Goal: Information Seeking & Learning: Learn about a topic

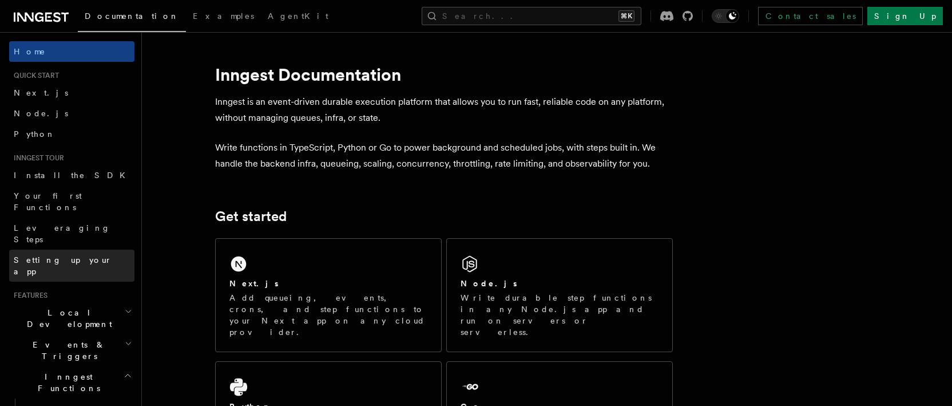
scroll to position [131, 0]
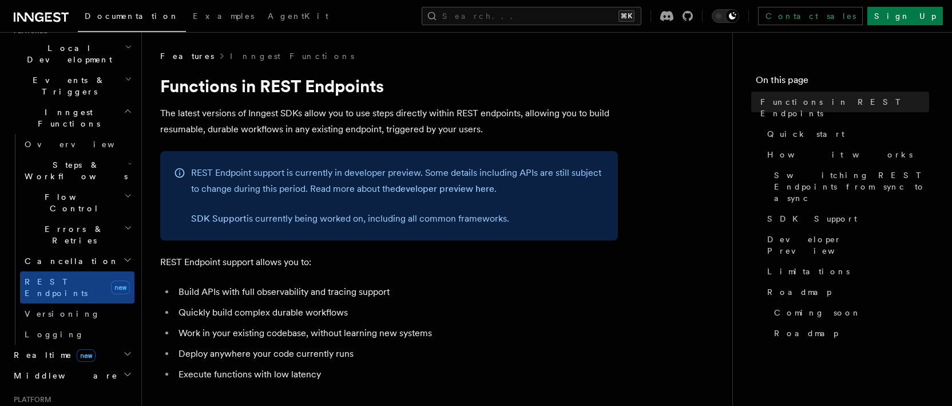
scroll to position [328, 0]
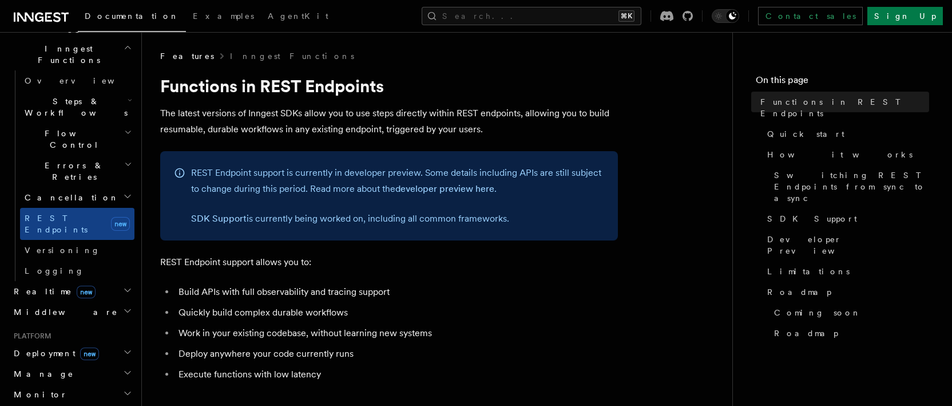
click at [43, 306] on span "Middleware" at bounding box center [63, 311] width 109 height 11
click at [37, 286] on span "Realtime new" at bounding box center [52, 291] width 86 height 11
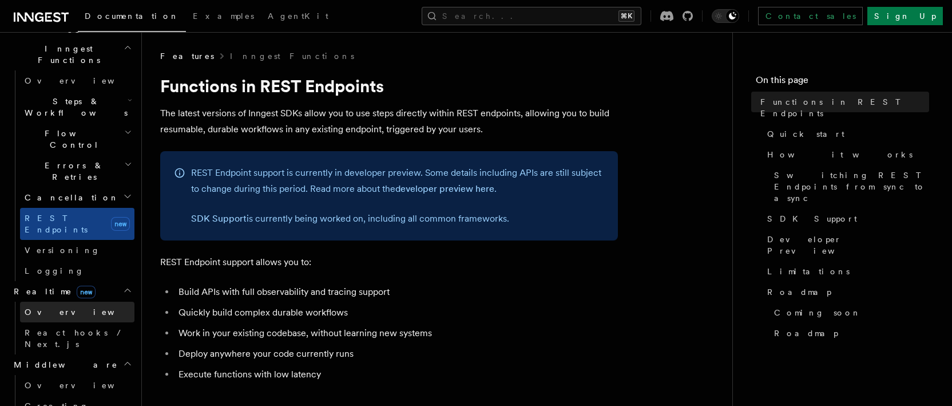
click at [56, 307] on span "Overview" at bounding box center [84, 311] width 118 height 9
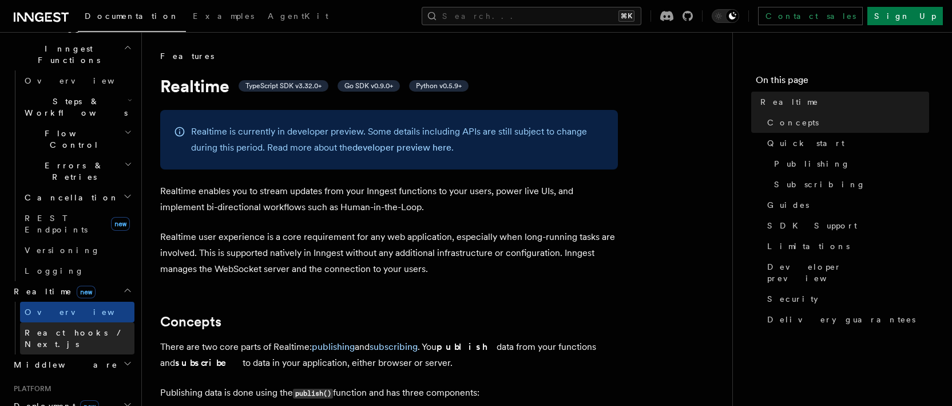
click at [62, 328] on span "React hooks / Next.js" at bounding box center [75, 338] width 101 height 21
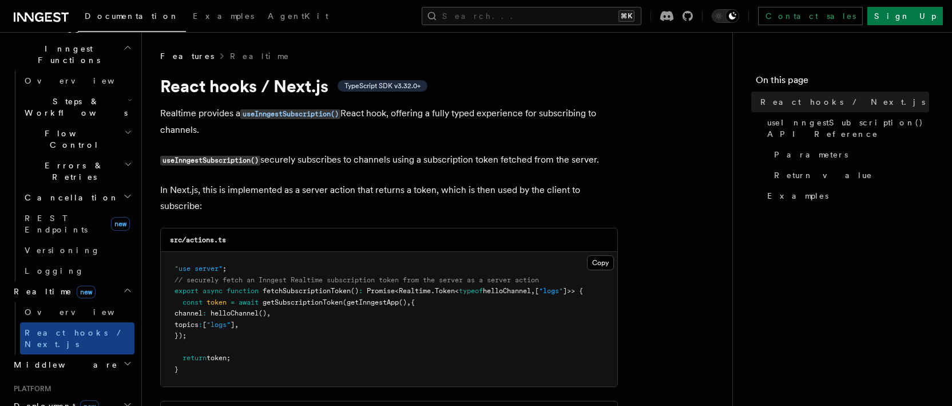
click at [55, 359] on span "Middleware" at bounding box center [63, 364] width 109 height 11
click at [70, 401] on span "Creating middleware" at bounding box center [73, 411] width 97 height 21
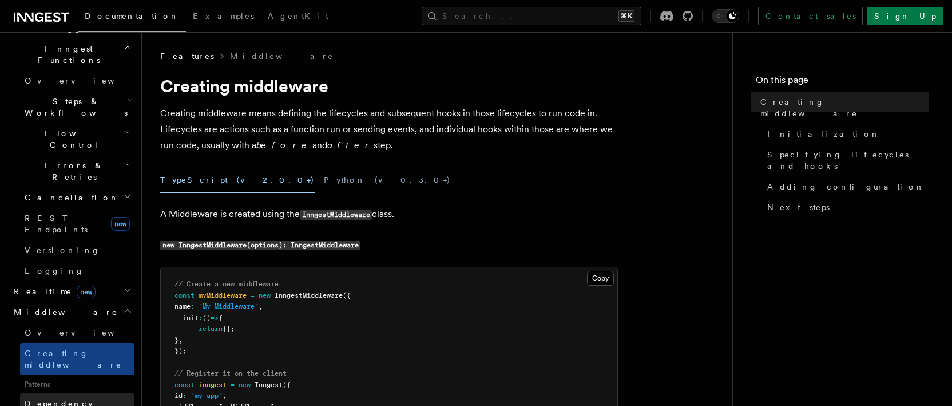
click at [73, 393] on link "Dependency Injection" at bounding box center [77, 409] width 114 height 32
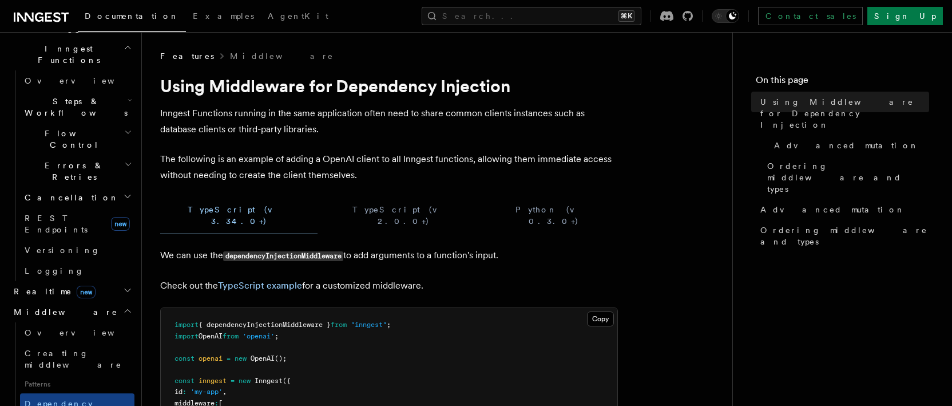
scroll to position [132, 0]
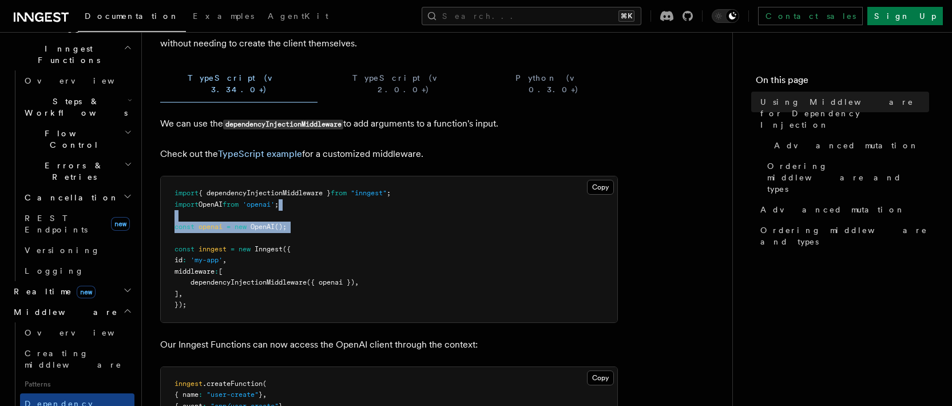
drag, startPoint x: 331, startPoint y: 235, endPoint x: 331, endPoint y: 194, distance: 40.6
click at [331, 195] on pre "import { dependencyInjectionMiddleware } from "inngest" ; import OpenAI from 'o…" at bounding box center [389, 249] width 457 height 146
click at [328, 247] on pre "import { dependencyInjectionMiddleware } from "inngest" ; import OpenAI from 'o…" at bounding box center [389, 249] width 457 height 146
click at [257, 278] on span "dependencyInjectionMiddleware" at bounding box center [249, 282] width 116 height 8
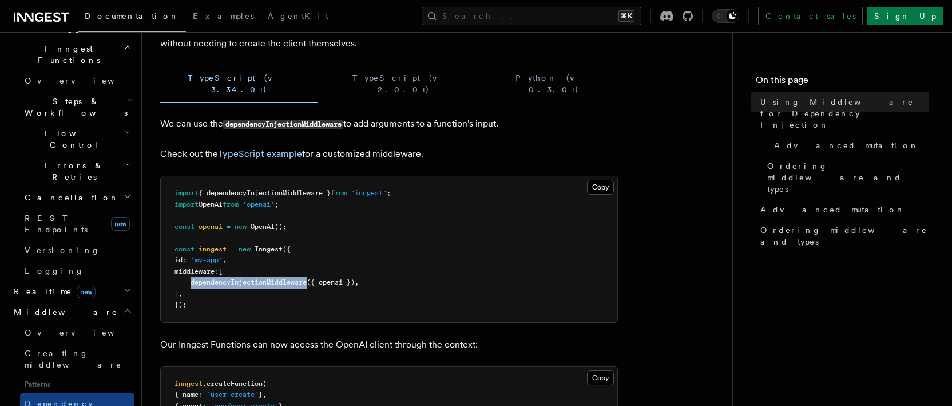
click at [257, 278] on span "dependencyInjectionMiddleware" at bounding box center [249, 282] width 116 height 8
click at [257, 255] on pre "import { dependencyInjectionMiddleware } from "inngest" ; import OpenAI from 'o…" at bounding box center [389, 249] width 457 height 146
click at [275, 274] on pre "import { dependencyInjectionMiddleware } from "inngest" ; import OpenAI from 'o…" at bounding box center [389, 249] width 457 height 146
click at [271, 278] on span "dependencyInjectionMiddleware" at bounding box center [249, 282] width 116 height 8
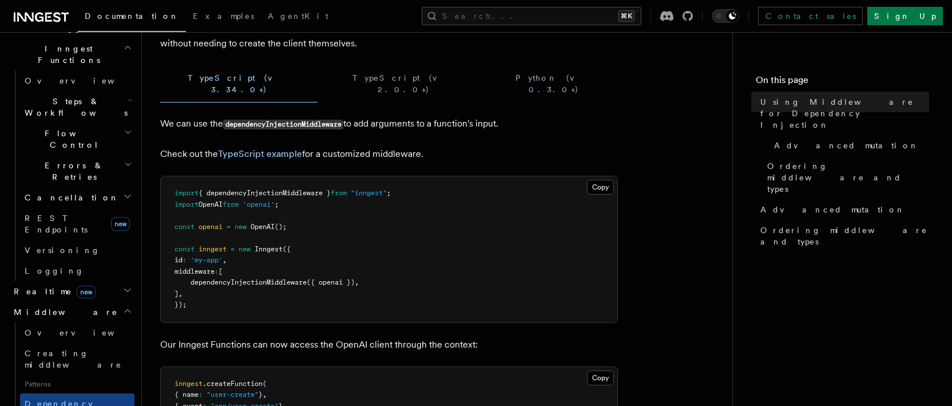
click at [271, 250] on pre "import { dependencyInjectionMiddleware } from "inngest" ; import OpenAI from 'o…" at bounding box center [389, 249] width 457 height 146
click at [279, 241] on pre "import { dependencyInjectionMiddleware } from "inngest" ; import OpenAI from 'o…" at bounding box center [389, 249] width 457 height 146
drag, startPoint x: 291, startPoint y: 249, endPoint x: 302, endPoint y: 218, distance: 33.3
click at [302, 218] on pre "import { dependencyInjectionMiddleware } from "inngest" ; import OpenAI from 'o…" at bounding box center [389, 249] width 457 height 146
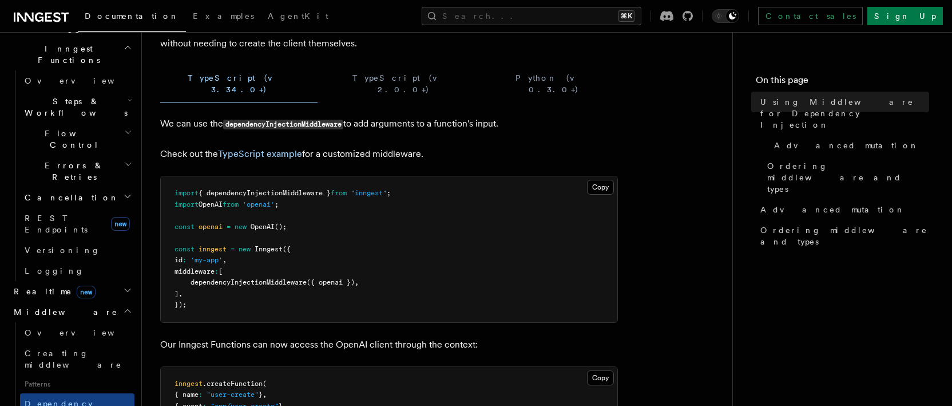
click at [317, 239] on pre "import { dependencyInjectionMiddleware } from "inngest" ; import OpenAI from 'o…" at bounding box center [389, 249] width 457 height 146
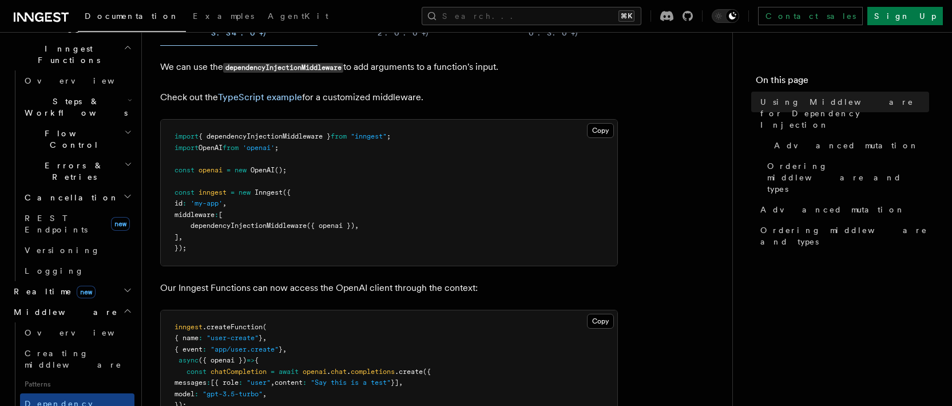
scroll to position [203, 0]
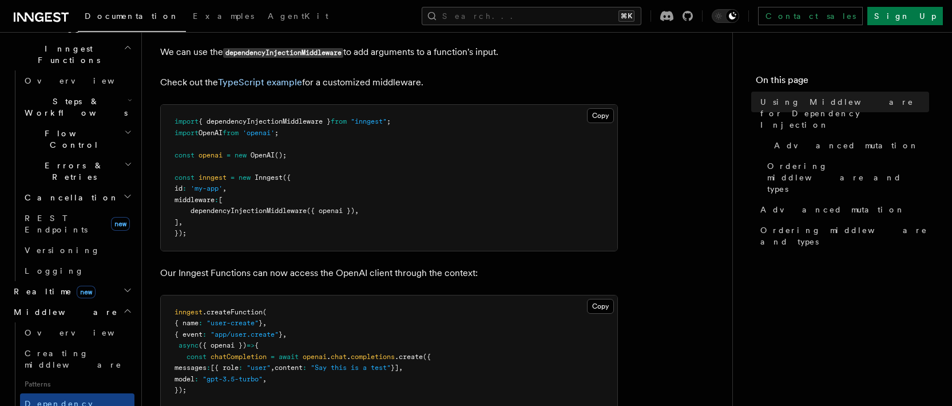
click at [231, 325] on pre "inngest .createFunction ( { name : "user-create" } , { event : "app/user.create…" at bounding box center [389, 379] width 457 height 168
click at [295, 295] on pre "inngest .createFunction ( { name : "user-create" } , { event : "app/user.create…" at bounding box center [389, 379] width 457 height 168
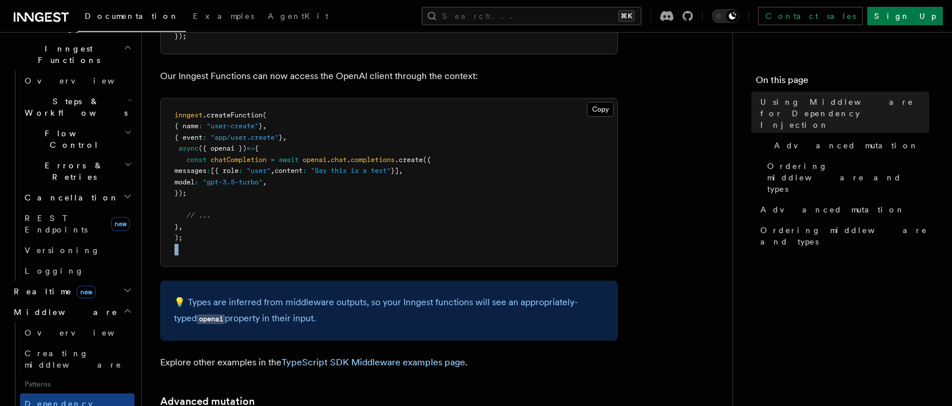
drag, startPoint x: 349, startPoint y: 289, endPoint x: 391, endPoint y: 201, distance: 97.2
click at [375, 236] on article "Features Middleware Using Middleware for Dependency Injection Inngest Functions…" at bounding box center [437, 326] width 554 height 1353
click at [391, 201] on pre "inngest .createFunction ( { name : "user-create" } , { event : "app/user.create…" at bounding box center [389, 182] width 457 height 168
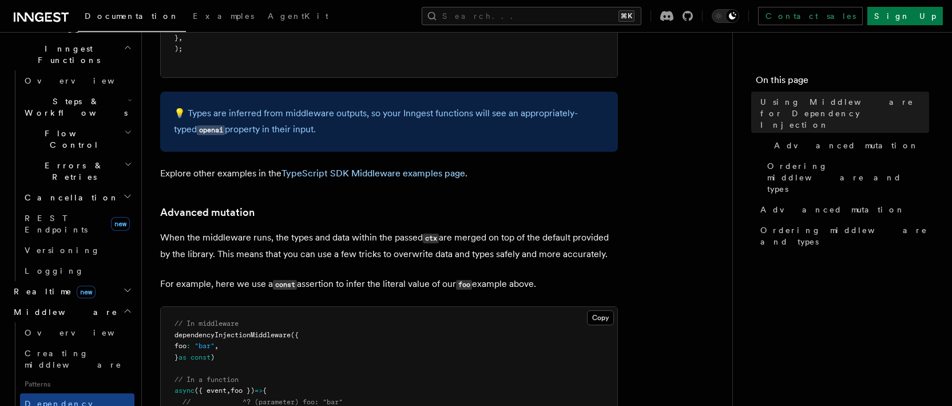
scroll to position [729, 0]
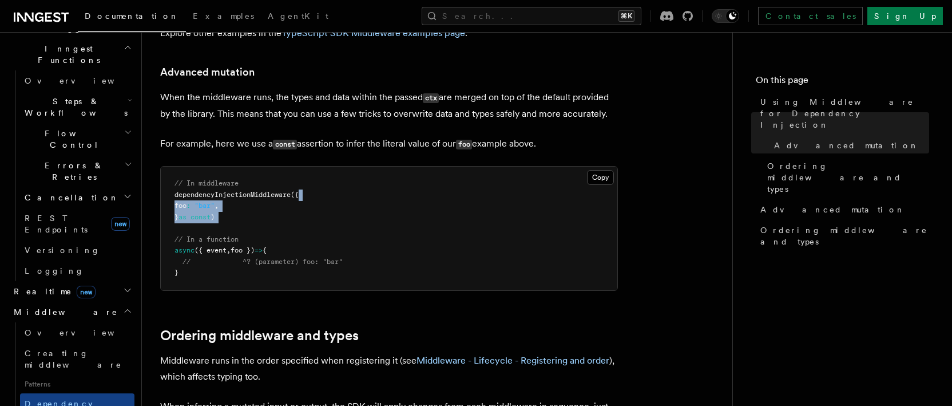
drag, startPoint x: 342, startPoint y: 216, endPoint x: 348, endPoint y: 177, distance: 38.8
click at [348, 177] on pre "// In middleware dependencyInjectionMiddleware ({ foo : "bar" , } as const ) //…" at bounding box center [389, 229] width 457 height 124
click at [362, 224] on pre "// In middleware dependencyInjectionMiddleware ({ foo : "bar" , } as const ) //…" at bounding box center [389, 229] width 457 height 124
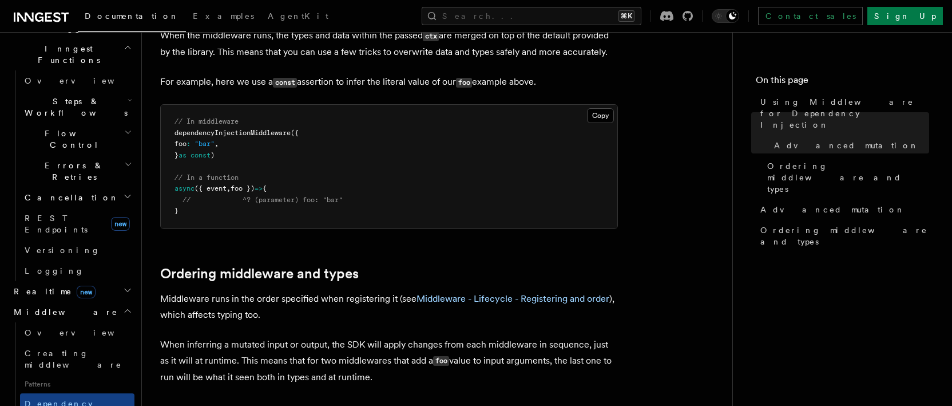
scroll to position [929, 0]
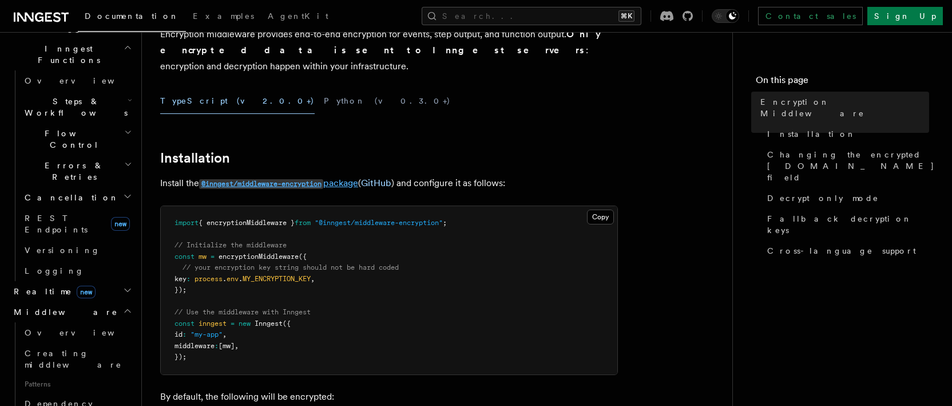
scroll to position [6, 0]
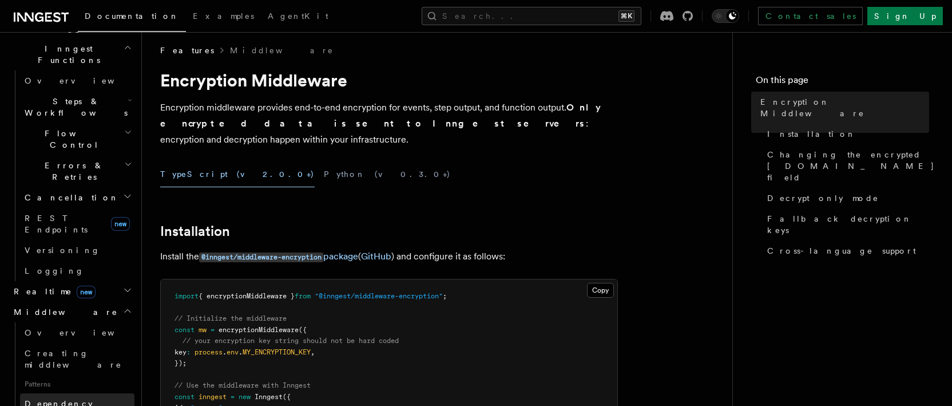
click at [73, 399] on span "Dependency Injection" at bounding box center [59, 409] width 69 height 21
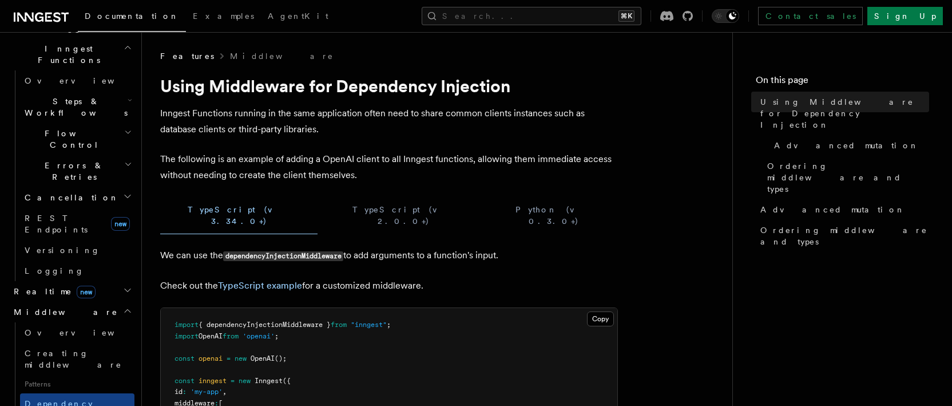
scroll to position [233, 0]
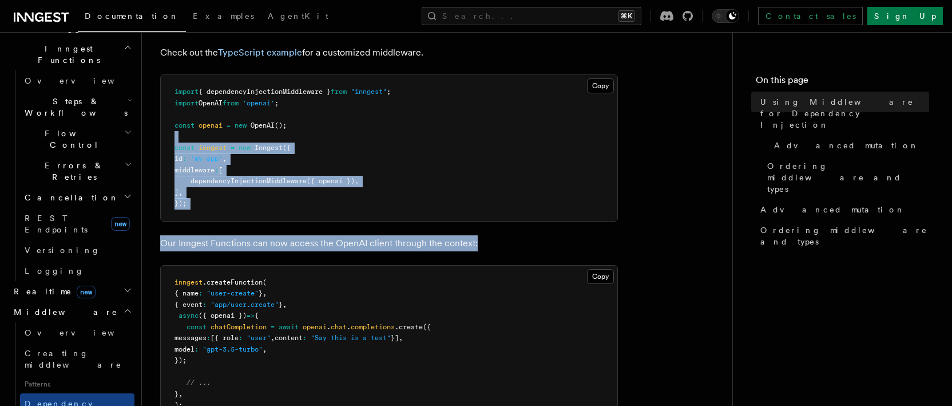
drag, startPoint x: 339, startPoint y: 236, endPoint x: 365, endPoint y: 125, distance: 113.4
click at [354, 156] on pre "import { dependencyInjectionMiddleware } from "inngest" ; import OpenAI from 'o…" at bounding box center [389, 148] width 457 height 146
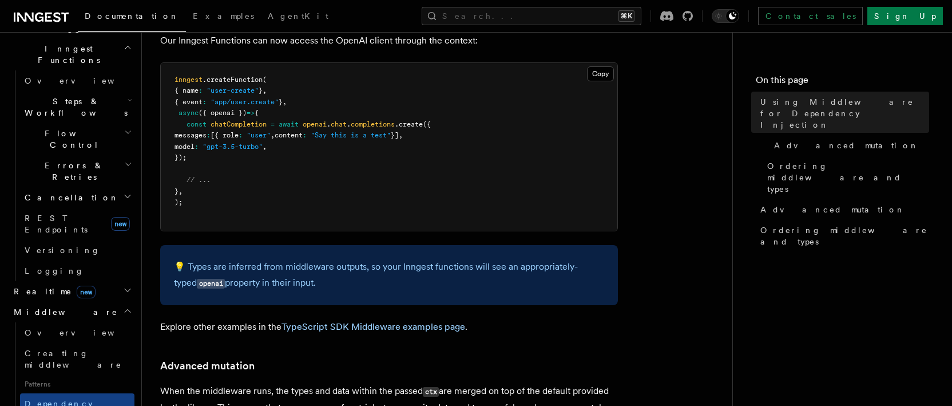
scroll to position [245, 0]
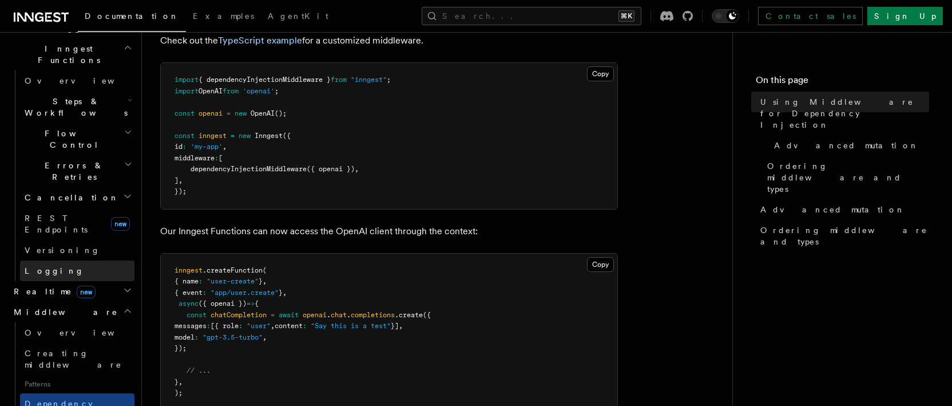
click at [77, 260] on link "Logging" at bounding box center [77, 270] width 114 height 21
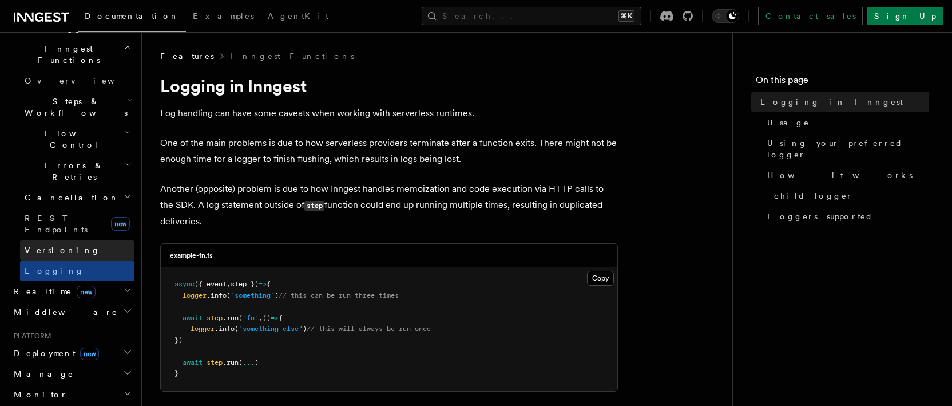
click at [90, 240] on link "Versioning" at bounding box center [77, 250] width 114 height 21
